Goal: Task Accomplishment & Management: Complete application form

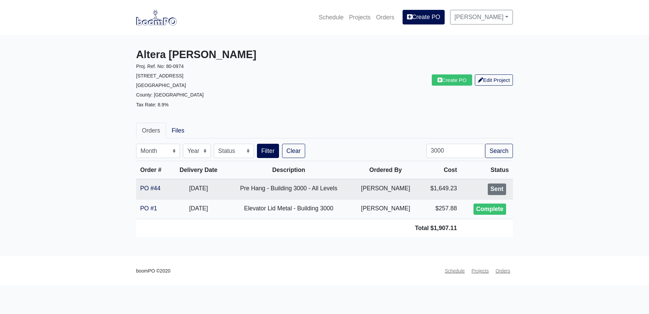
click at [314, 257] on nav "boomPO ©2020 Schedule Projects Orders" at bounding box center [324, 271] width 649 height 30
click at [449, 147] on input "3000" at bounding box center [455, 151] width 59 height 14
type input "base"
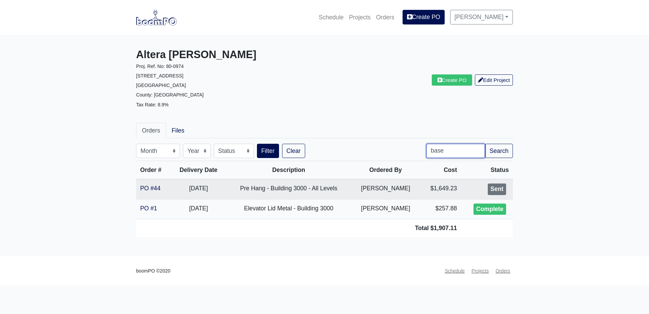
click at [257, 144] on button "Filter" at bounding box center [268, 151] width 22 height 14
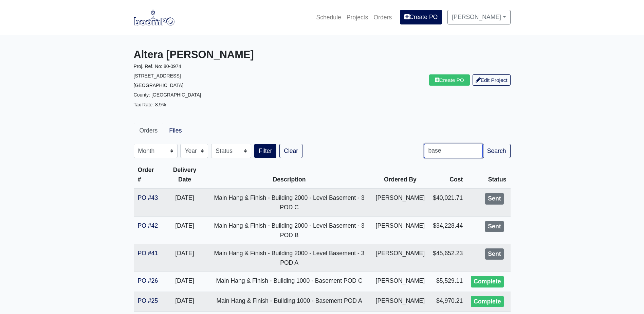
click at [450, 151] on input "base" at bounding box center [453, 151] width 59 height 14
type input "layer"
click at [254, 144] on button "Filter" at bounding box center [265, 151] width 22 height 14
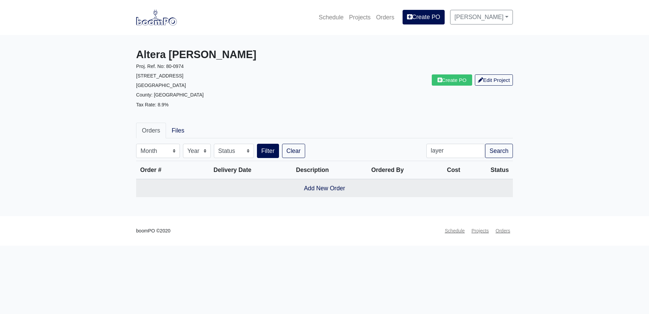
click at [155, 22] on img at bounding box center [156, 18] width 41 height 16
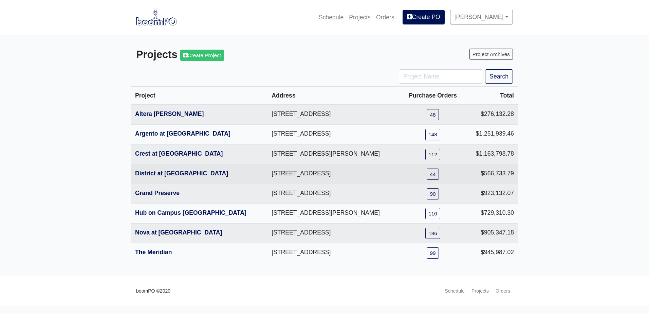
click at [152, 177] on th "District at Etowah" at bounding box center [199, 174] width 136 height 20
click at [160, 171] on link "District at Etowah" at bounding box center [181, 173] width 93 height 7
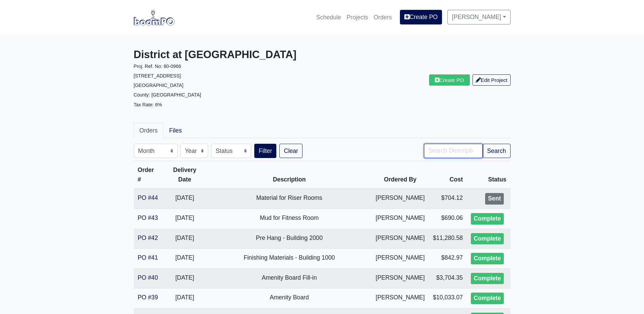
click at [458, 154] on input "Search" at bounding box center [453, 151] width 59 height 14
type input "base"
click at [254, 144] on button "Filter" at bounding box center [265, 151] width 22 height 14
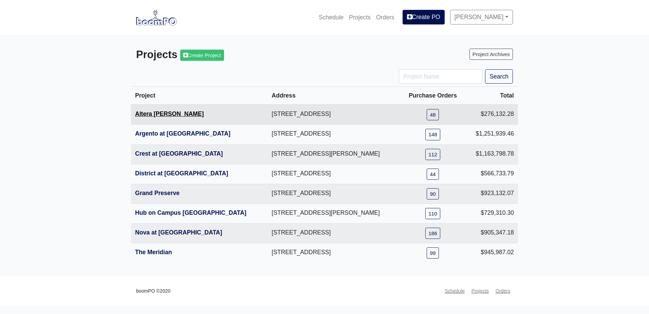
click at [167, 114] on link "Altera [PERSON_NAME]" at bounding box center [169, 113] width 69 height 7
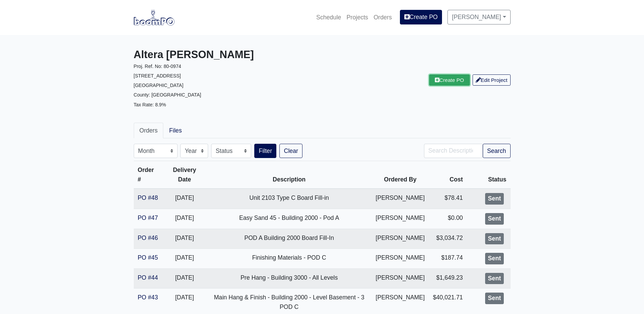
click at [449, 79] on link "Create PO" at bounding box center [449, 79] width 41 height 11
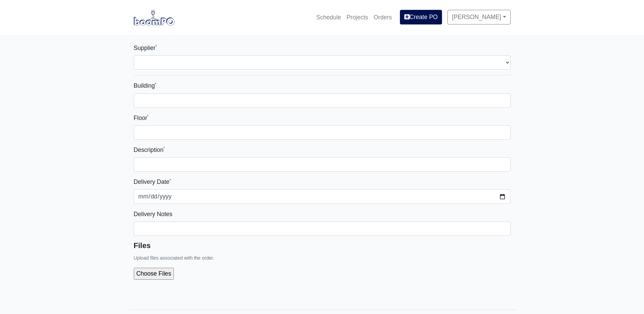
select select
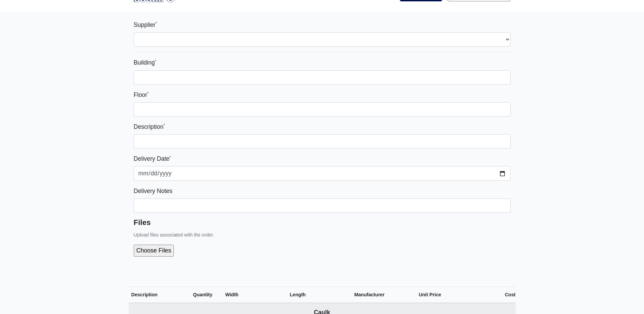
scroll to position [34, 0]
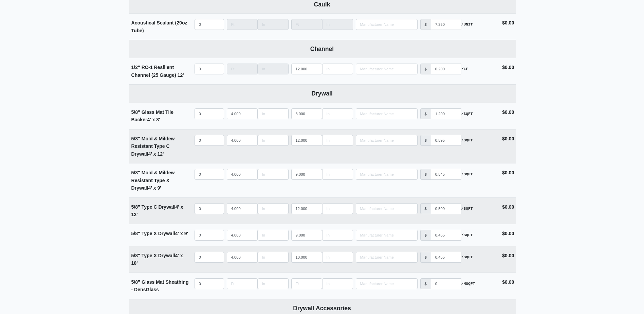
scroll to position [373, 0]
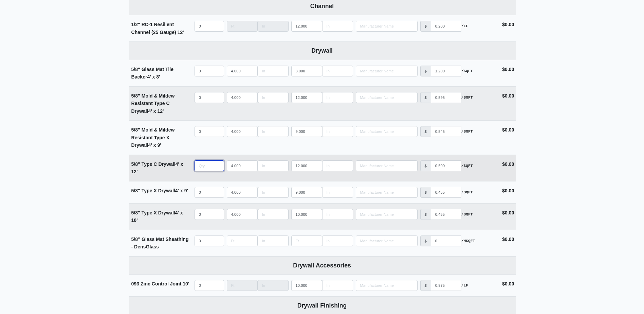
click at [212, 168] on input "quantity" at bounding box center [209, 165] width 30 height 11
type input "2"
select select
type input "25"
select select
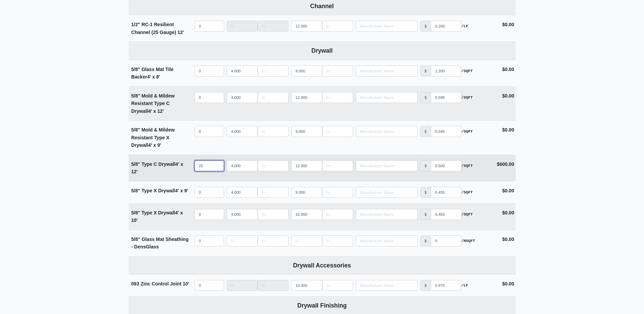
type input "255"
select select
type input "255"
click at [210, 101] on input "quantity" at bounding box center [209, 97] width 30 height 11
type input "4"
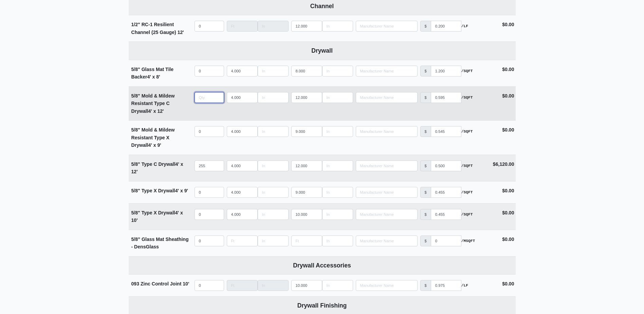
select select
type input "42"
select select
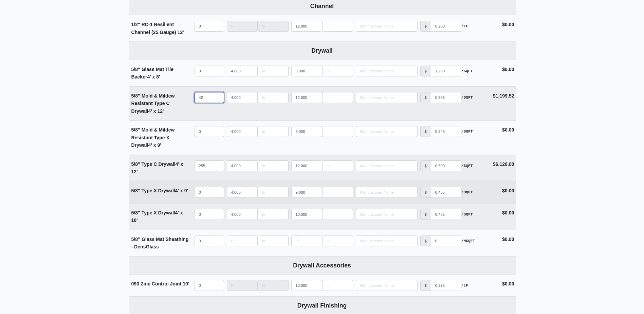
type input "42"
click at [208, 195] on input "quantity" at bounding box center [209, 192] width 30 height 11
type input "1"
select select
type input "10"
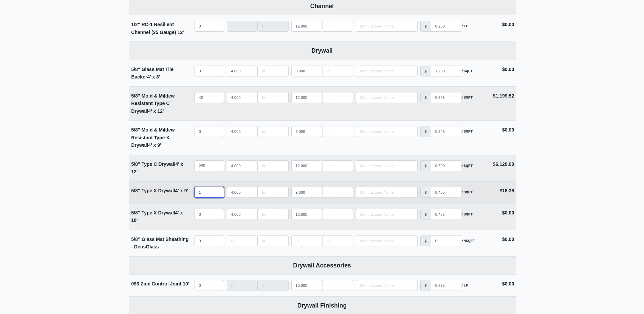
select select
type input "101"
select select
type input "1017"
select select
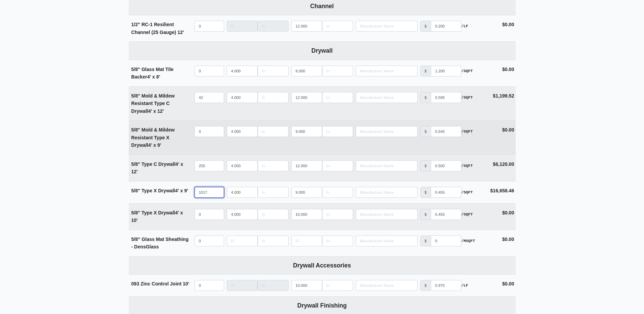
type input "1017"
click at [206, 131] on input "quantity" at bounding box center [209, 131] width 30 height 11
type input "3"
select select
type input "30"
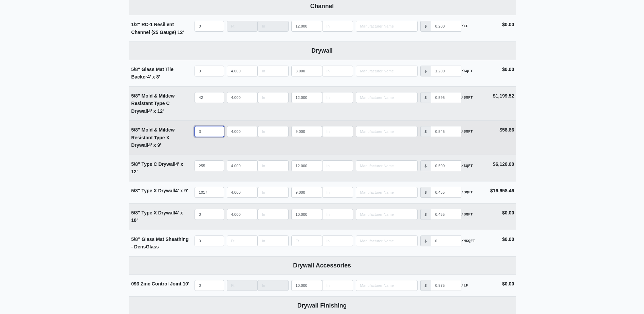
select select
type input "303"
select select
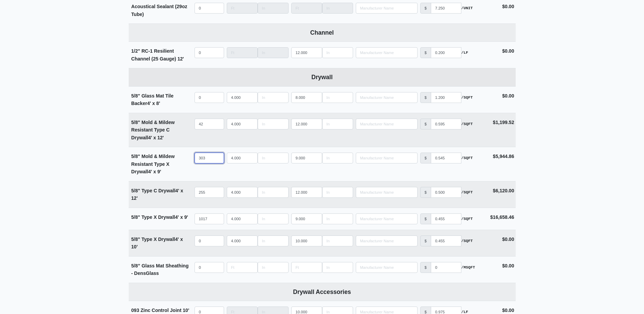
scroll to position [305, 0]
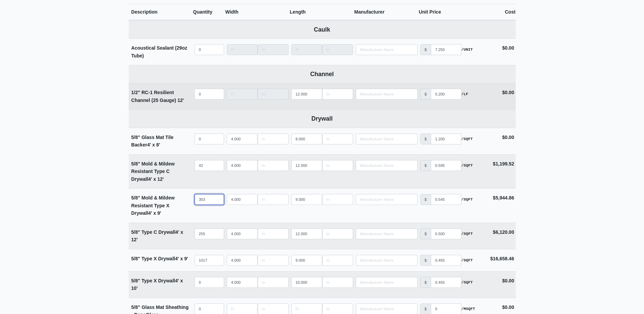
type input "303"
click at [201, 94] on input "quantity" at bounding box center [209, 94] width 30 height 11
type input "1"
select select
type input "13"
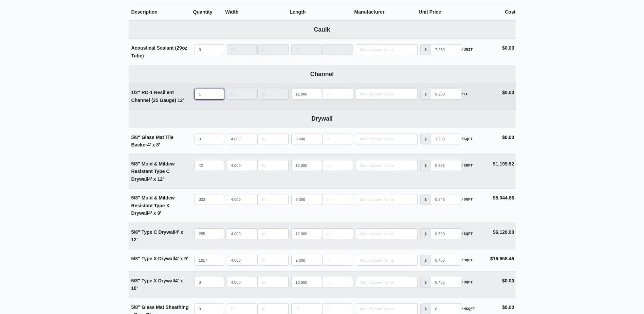
select select
type input "134"
select select
type input "1340"
select select
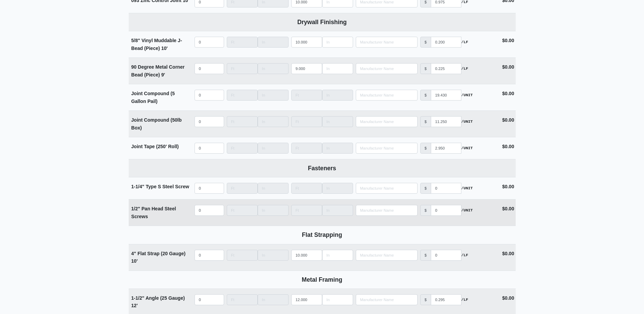
scroll to position [645, 0]
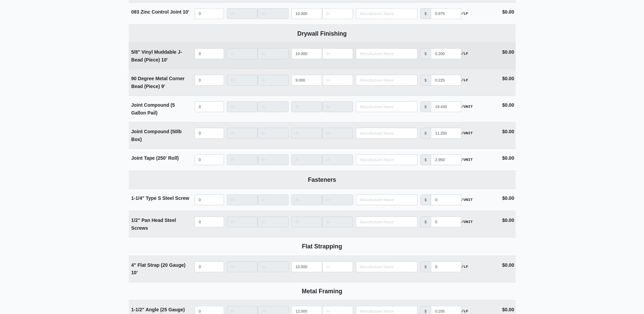
type input "1340"
click at [206, 57] on input "quantity" at bounding box center [209, 53] width 30 height 11
type input "2"
select select
type input "21"
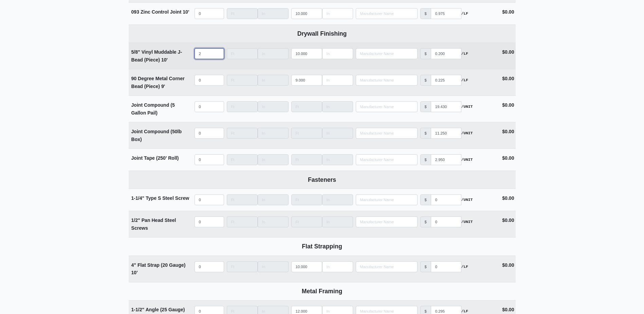
select select
type input "216"
select select
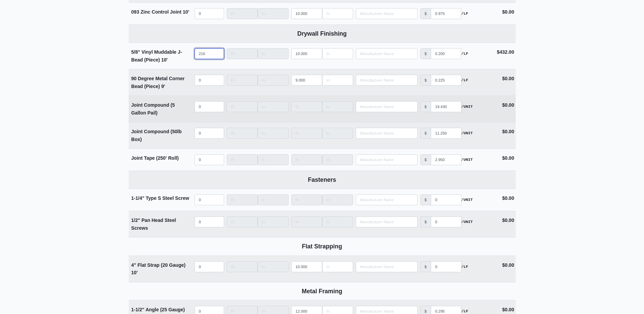
type input "216"
click at [205, 105] on input "quantity" at bounding box center [209, 106] width 30 height 11
type input "5"
select select
type input "5"
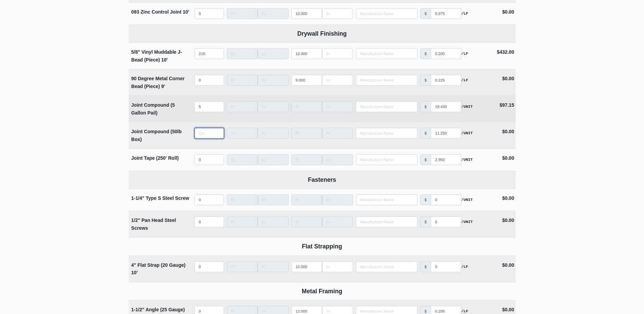
type input "2"
select select
type input "20"
select select
type input "206"
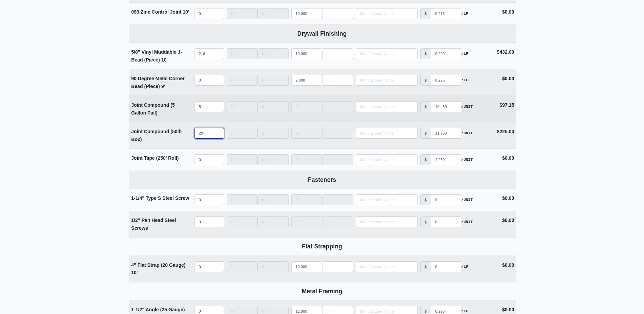
select select
type input "206"
type input "8"
select select
type input "83"
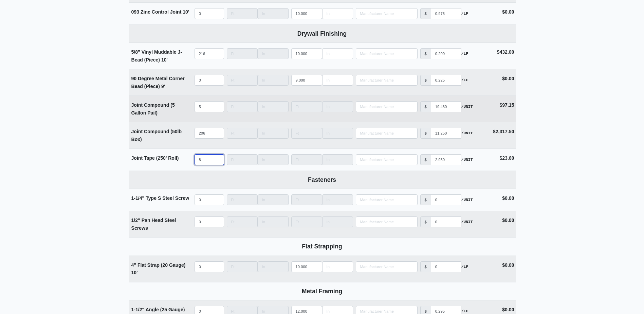
select select
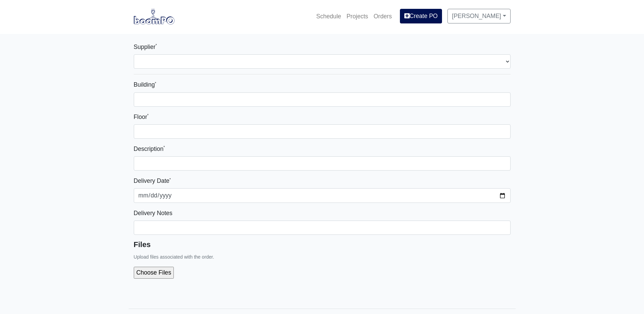
scroll to position [0, 0]
type input "83"
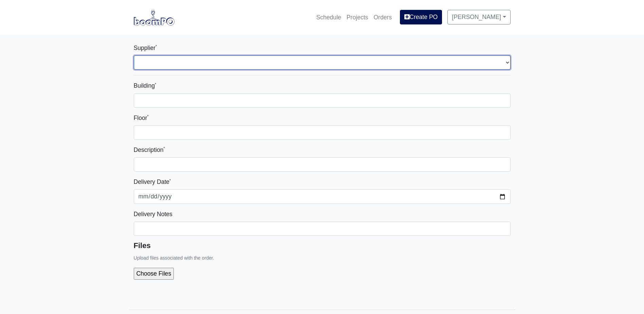
click at [184, 62] on select "Select one... L&W Supply - Mableton, GA Grabber Construction Products - Atlanta…" at bounding box center [322, 62] width 377 height 14
select select "1"
click at [134, 55] on select "Select one... L&W Supply - Mableton, GA Grabber Construction Products - Atlanta…" at bounding box center [322, 62] width 377 height 14
type input "0"
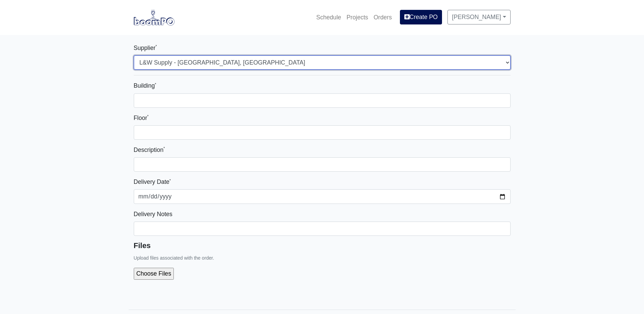
type input "0"
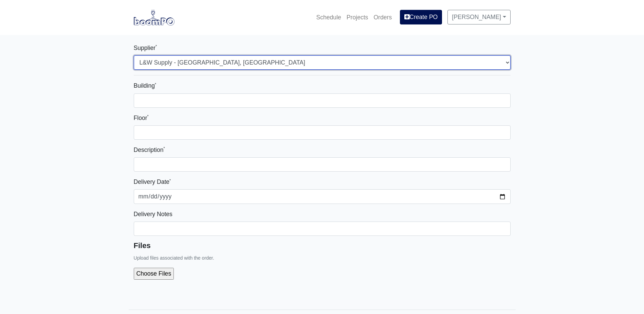
type input "0"
select select
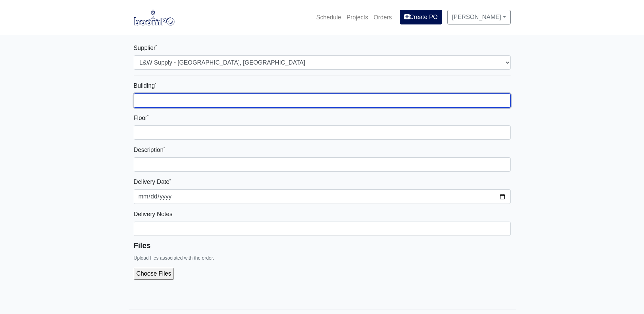
click at [169, 99] on input "Building *" at bounding box center [322, 100] width 377 height 14
type input "3000"
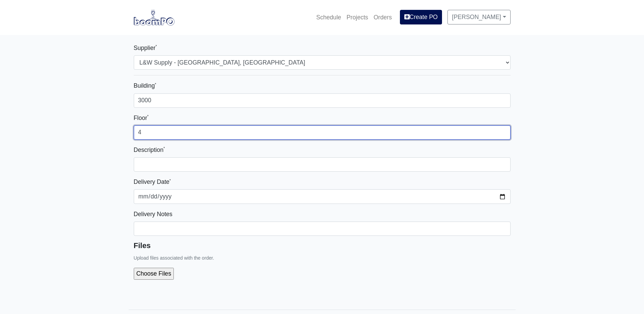
type input "4"
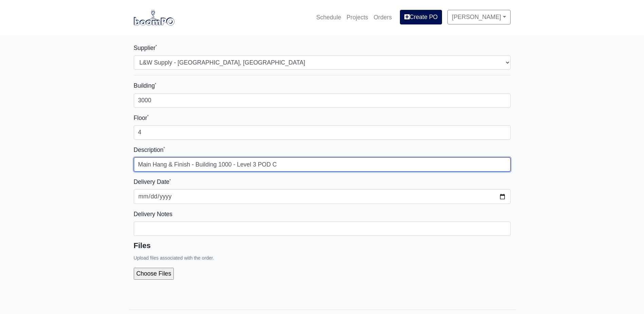
click at [222, 162] on input "Main Hang & Finish - Building 1000 - Level 3 POD C" at bounding box center [322, 164] width 377 height 14
drag, startPoint x: 296, startPoint y: 163, endPoint x: 256, endPoint y: 167, distance: 40.6
click at [256, 167] on input "Main Hang & Finish - Building 2000 - Level 3 POD C" at bounding box center [322, 164] width 377 height 14
type input "Main Hang & Finish - Building 2000 - Level 4"
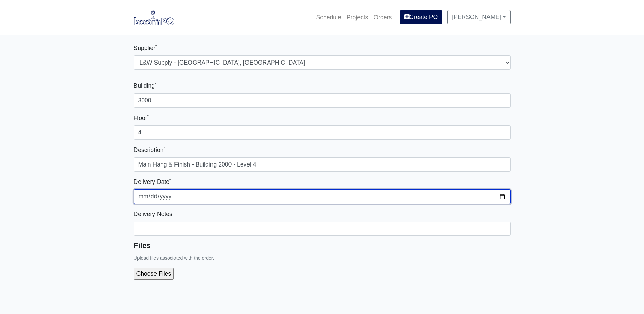
click at [503, 195] on input "2025-10-15" at bounding box center [322, 196] width 377 height 14
type input "2025-10-24"
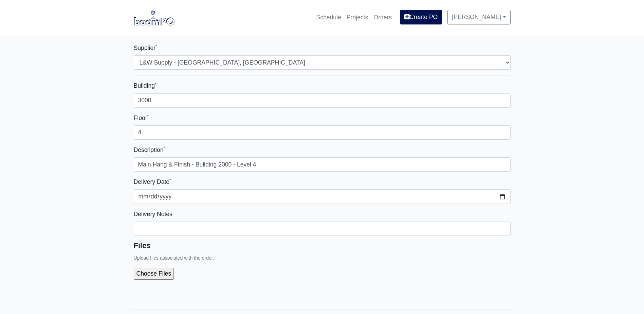
click at [271, 265] on div at bounding box center [322, 273] width 377 height 22
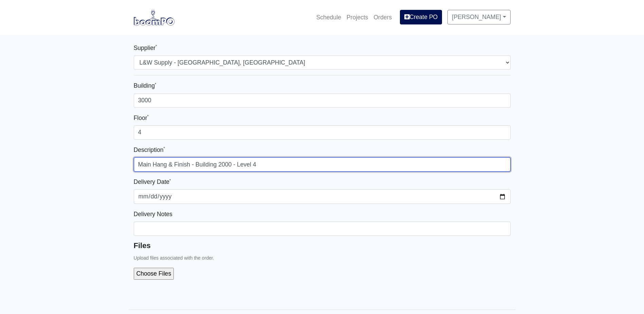
click at [220, 166] on input "Main Hang & Finish - Building 2000 - Level 4" at bounding box center [322, 164] width 377 height 14
type input "Main Hang & Finish - Building 000 - Level 4"
type input "2025-10-15"
type input "Main Hang & Finish - Building 3000 - Level 4"
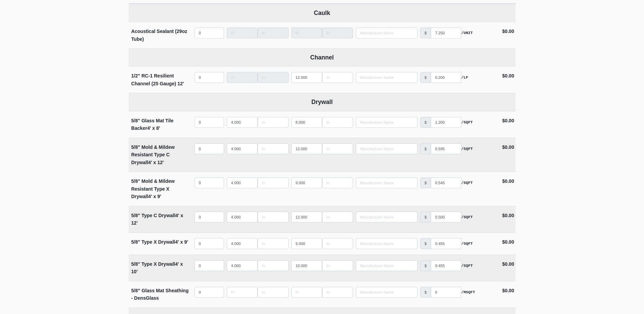
scroll to position [310, 0]
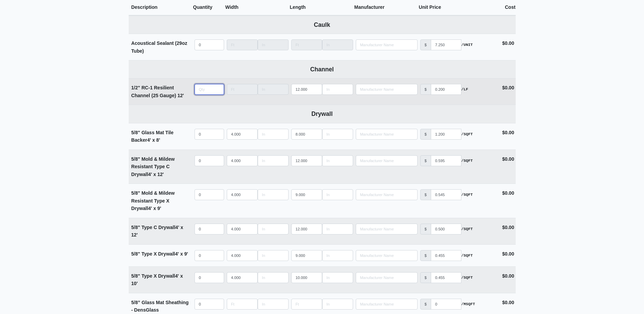
click at [204, 90] on input "quantity" at bounding box center [209, 89] width 30 height 11
type input "1"
select select
type input "13"
select select
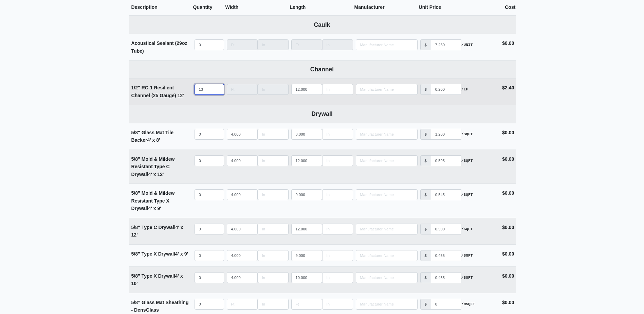
type input "134"
select select
type input "1340"
select select
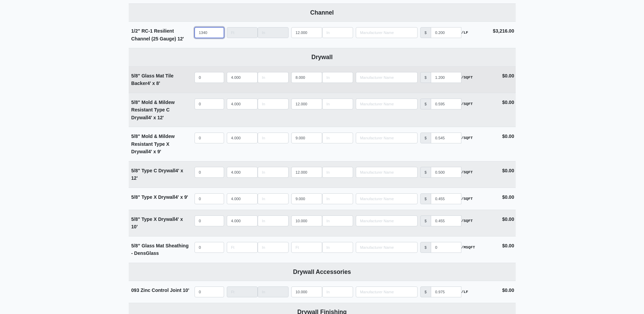
scroll to position [378, 0]
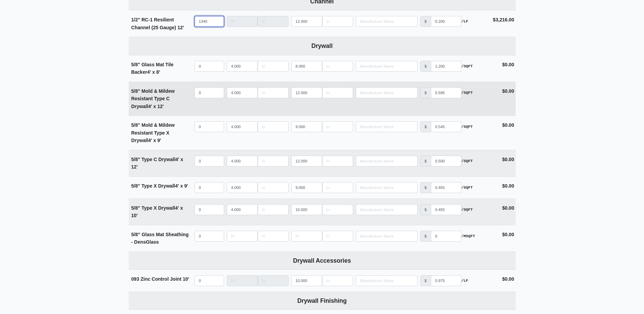
type input "1340"
click at [201, 95] on input "quantity" at bounding box center [209, 92] width 30 height 11
type input "4"
select select
type input "42"
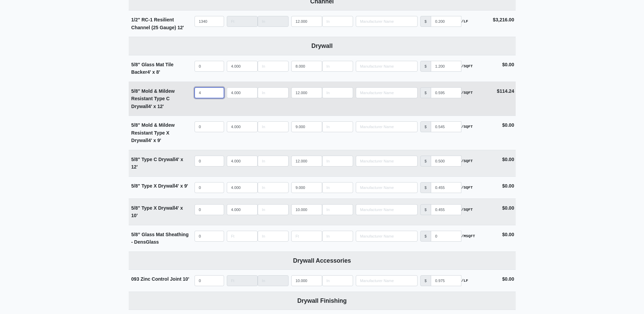
select select
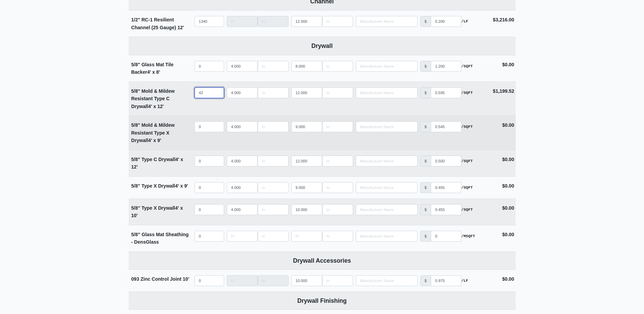
type input "42"
click at [207, 129] on input "quantity" at bounding box center [209, 126] width 30 height 11
type input "3"
select select
type input "30"
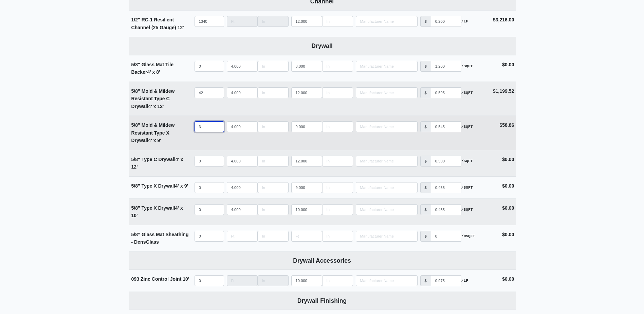
select select
type input "303"
select select
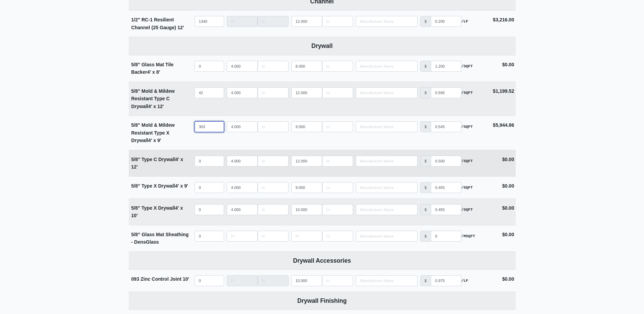
type input "303"
click at [210, 163] on input "quantity" at bounding box center [209, 160] width 30 height 11
type input "2"
select select
type input "25"
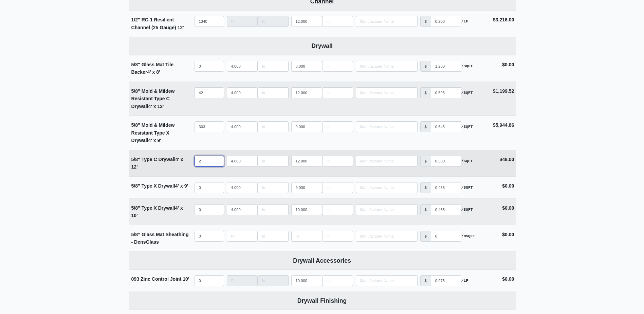
select select
type input "255"
select select
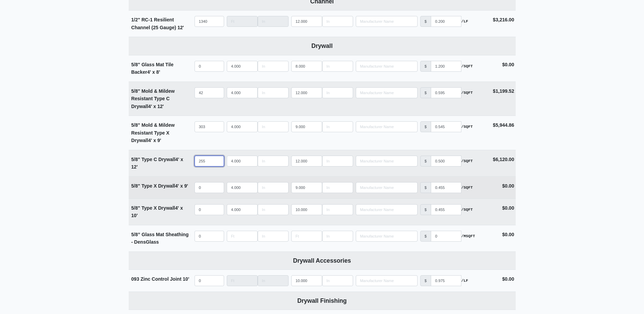
type input "255"
click at [207, 185] on input "quantity" at bounding box center [209, 187] width 30 height 11
type input "1"
select select
type input "10"
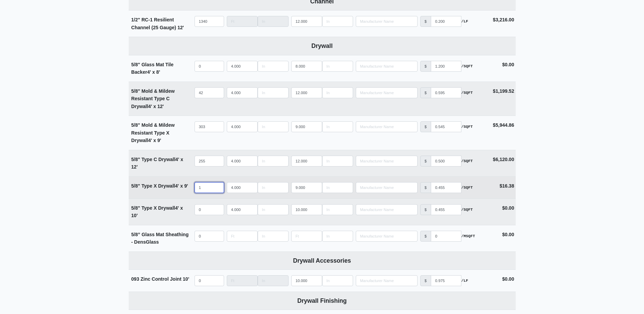
select select
type input "101"
select select
type input "1017"
select select
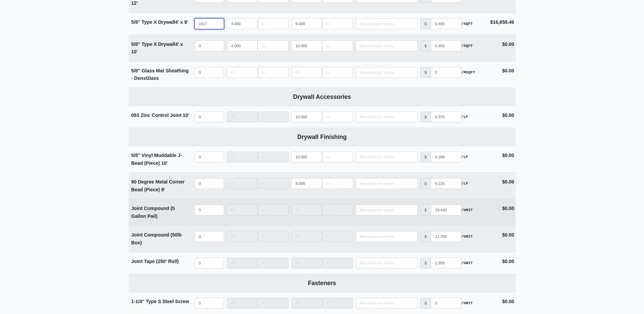
scroll to position [548, 0]
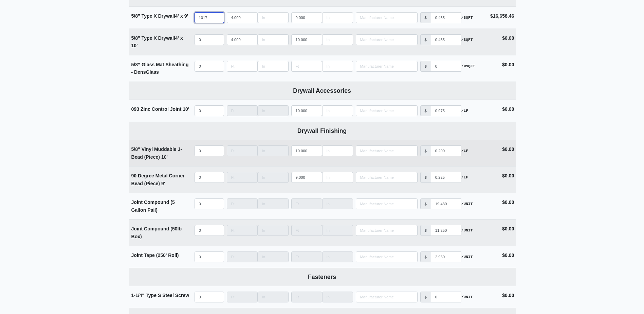
type input "1017"
click at [207, 156] on input "quantity" at bounding box center [209, 150] width 30 height 11
type input "2"
select select
type input "21"
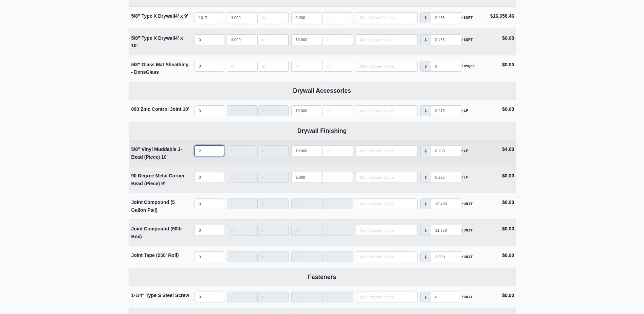
select select
type input "216"
select select
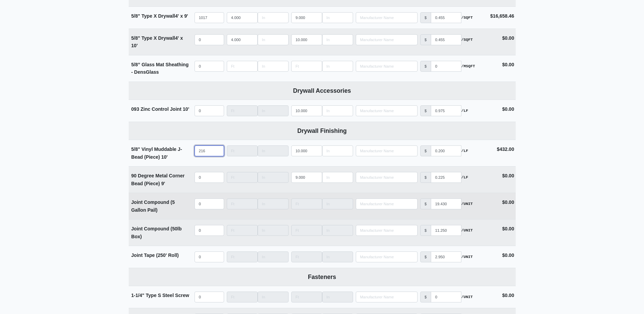
type input "216"
click at [201, 199] on td "Qty 0" at bounding box center [209, 206] width 32 height 26
click at [204, 204] on input "quantity" at bounding box center [209, 203] width 30 height 11
type input "5"
select select
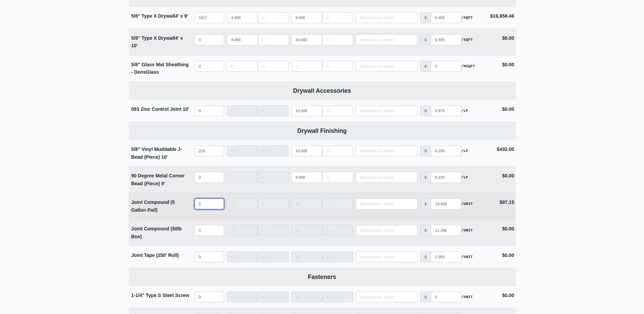
type input "5"
type input "2"
select select
type input "20"
select select
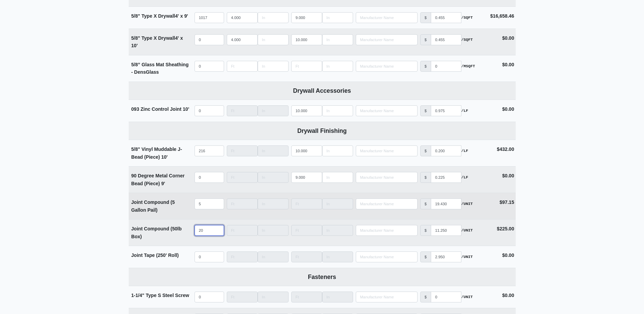
type input "206"
select select
type input "206"
type input "8"
select select
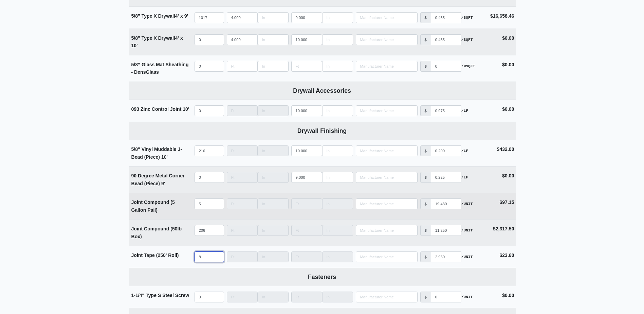
type input "83"
select select
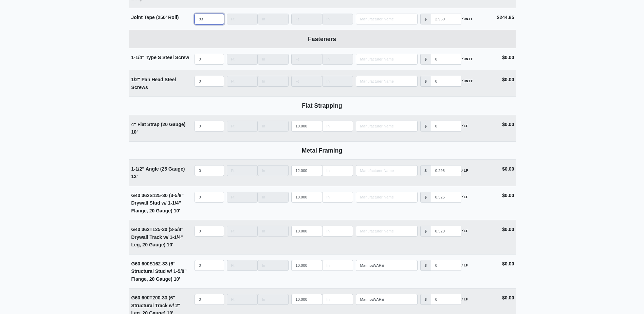
scroll to position [955, 0]
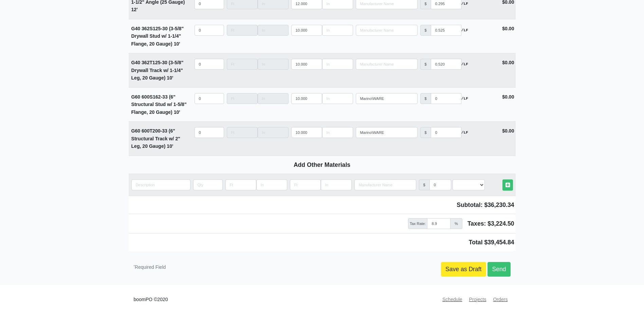
type input "83"
click at [469, 271] on link "Save as Draft" at bounding box center [463, 269] width 45 height 14
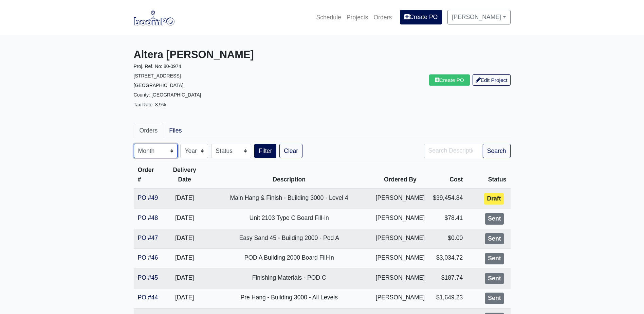
click at [151, 150] on select "Month January February March April May June July August September October Novem…" at bounding box center [156, 151] width 44 height 14
select select "10"
click at [134, 144] on select "Month January February March April May June July August September October Novem…" at bounding box center [156, 151] width 44 height 14
click at [494, 149] on button "Search" at bounding box center [497, 151] width 28 height 14
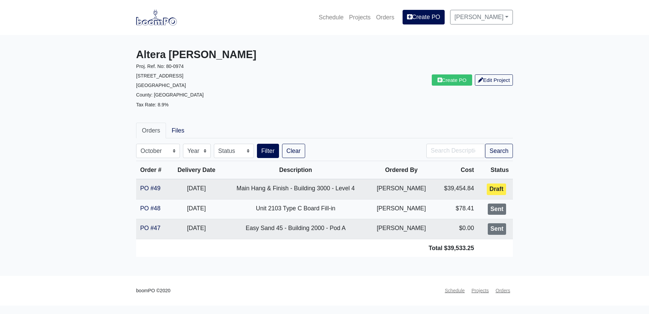
select select "10"
